Goal: Transaction & Acquisition: Subscribe to service/newsletter

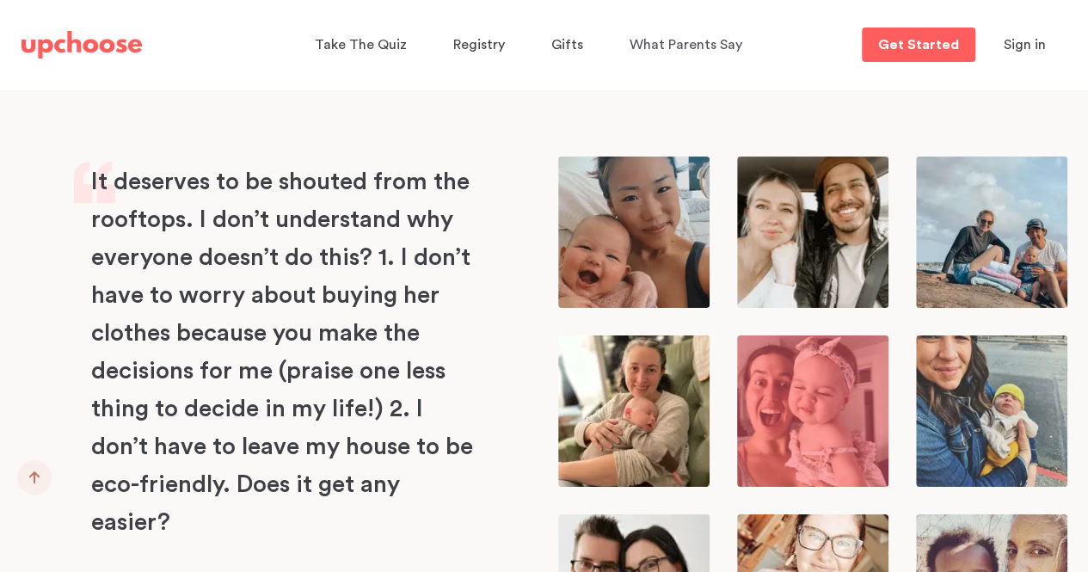
scroll to position [6016, 0]
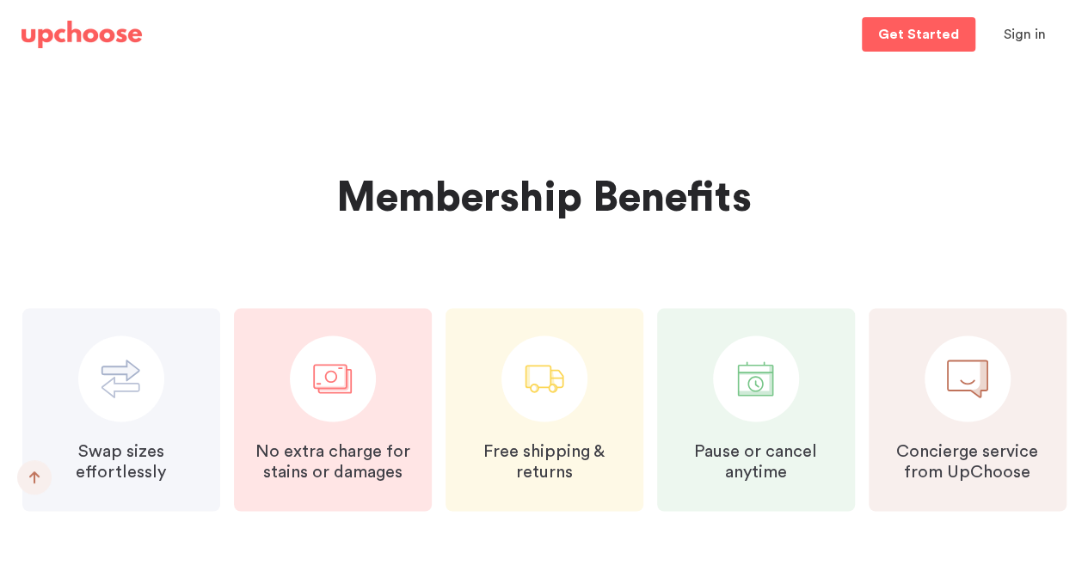
scroll to position [1548, 0]
